Goal: Find specific page/section: Find specific page/section

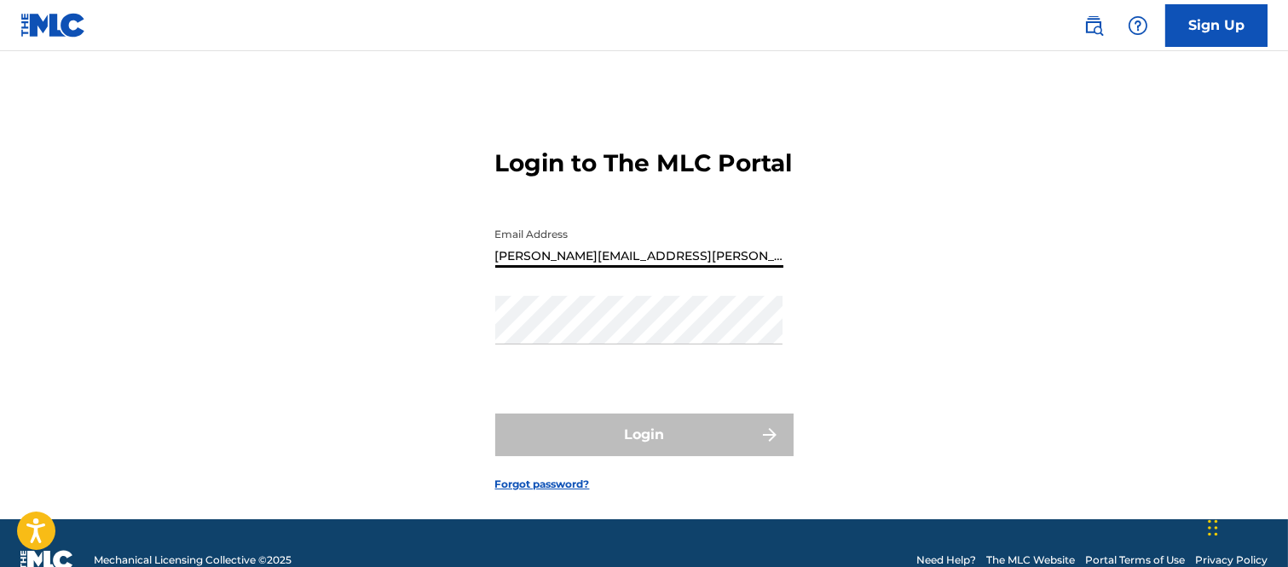
type input "[PERSON_NAME][EMAIL_ADDRESS][PERSON_NAME][DOMAIN_NAME]"
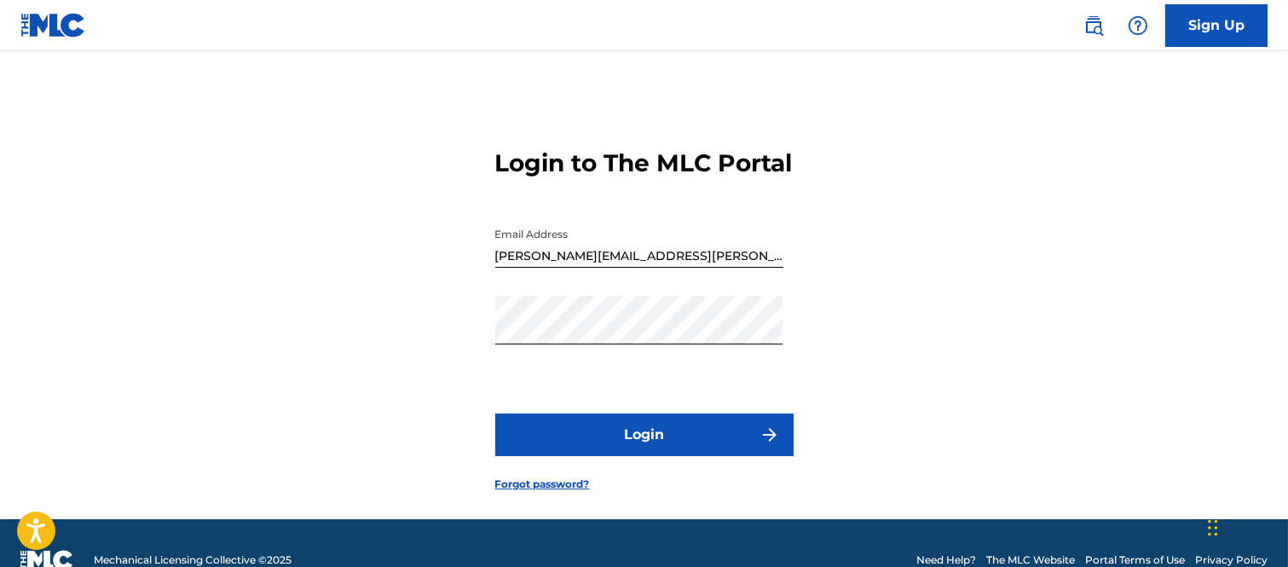
click at [743, 453] on button "Login" at bounding box center [644, 434] width 298 height 43
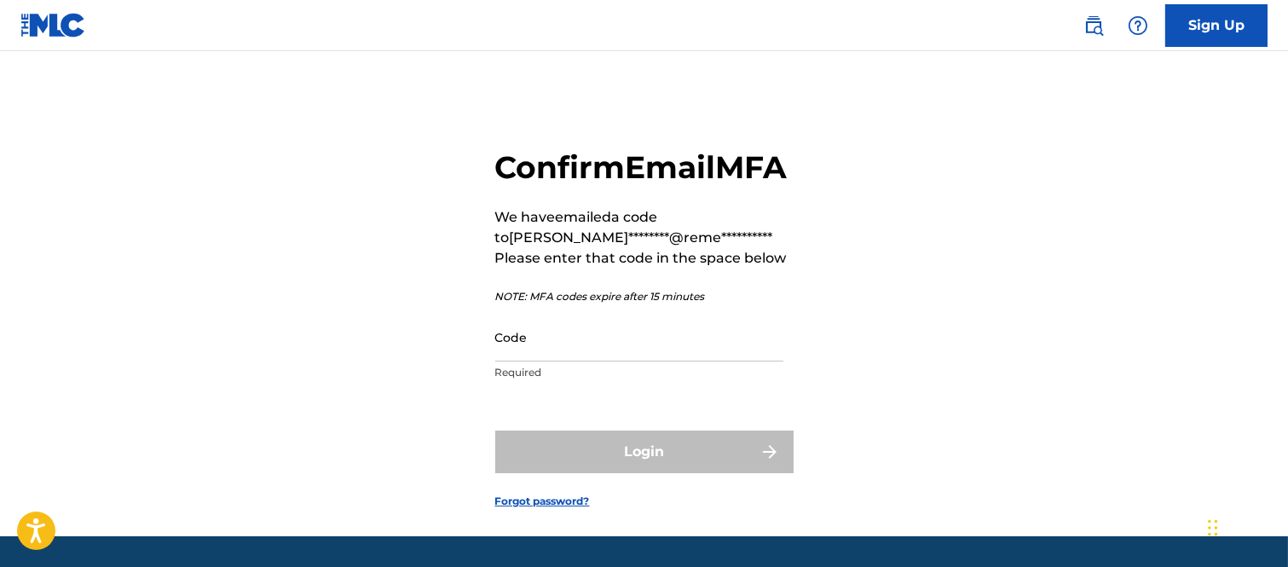
click at [561, 361] on input "Code" at bounding box center [639, 337] width 288 height 49
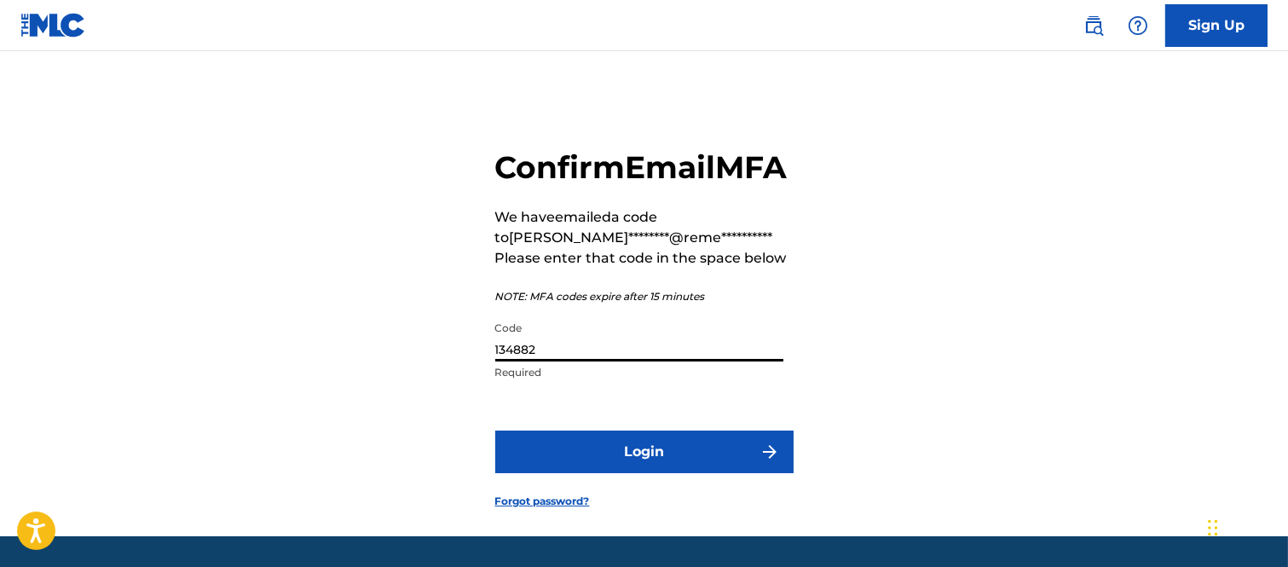
type input "134882"
click at [686, 473] on button "Login" at bounding box center [644, 451] width 298 height 43
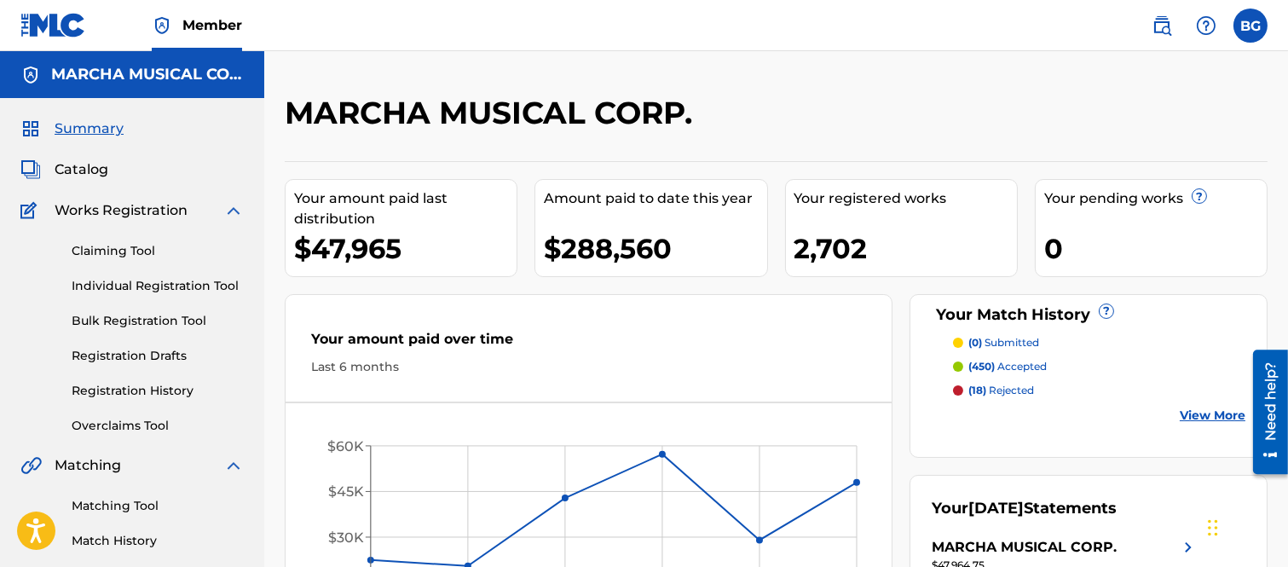
click at [86, 165] on span "Catalog" at bounding box center [82, 169] width 54 height 20
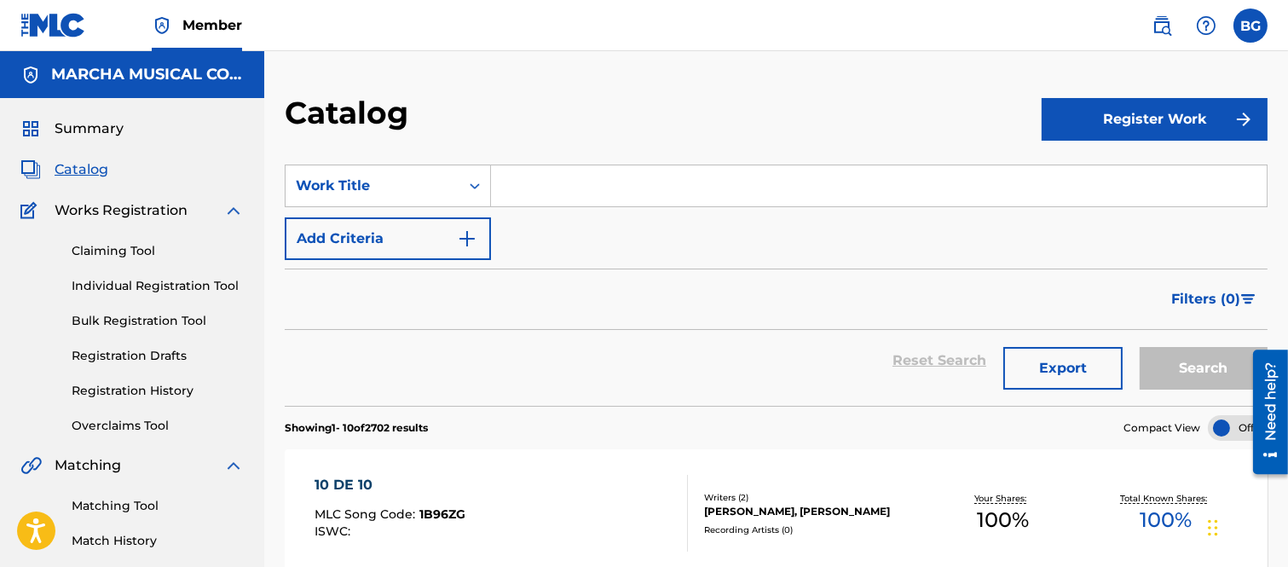
click at [598, 194] on input "Search Form" at bounding box center [878, 185] width 775 height 41
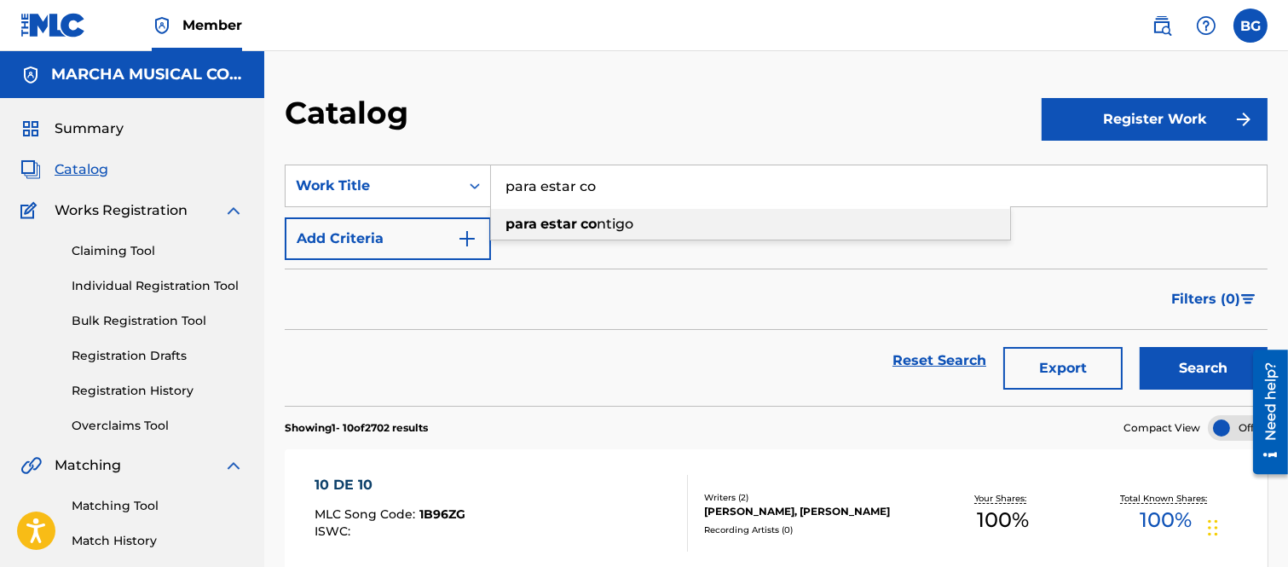
click at [614, 219] on span "ntigo" at bounding box center [615, 224] width 37 height 16
type input "para estar contigo"
click at [1179, 359] on button "Search" at bounding box center [1203, 368] width 128 height 43
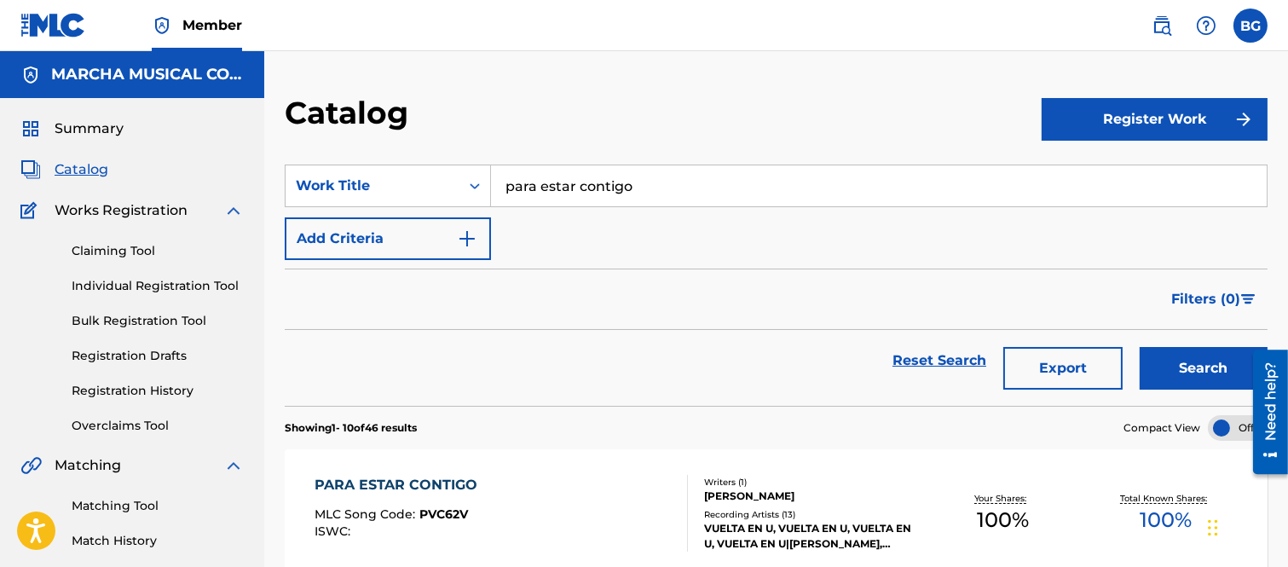
scroll to position [189, 0]
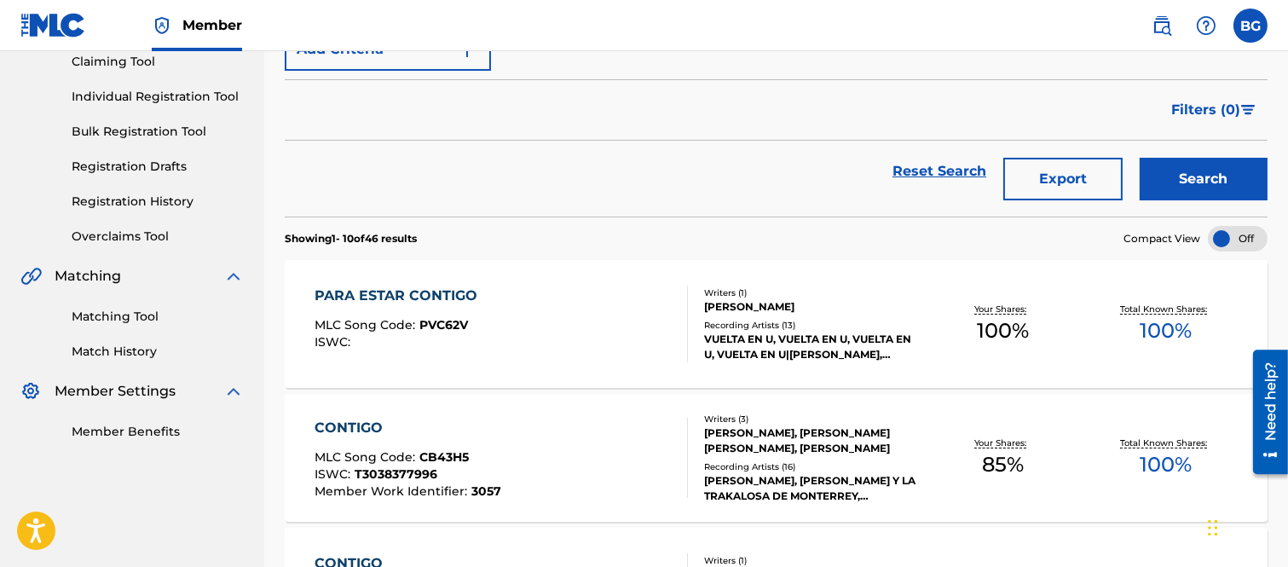
click at [394, 296] on div "PARA ESTAR CONTIGO" at bounding box center [399, 295] width 171 height 20
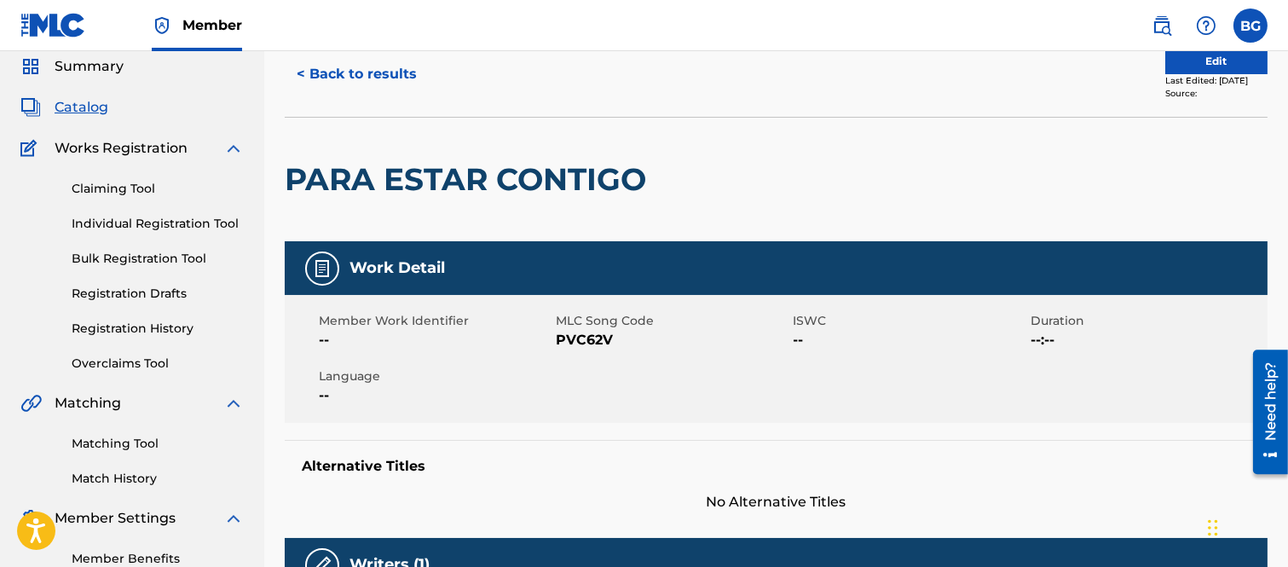
scroll to position [44, 0]
